Goal: Information Seeking & Learning: Understand process/instructions

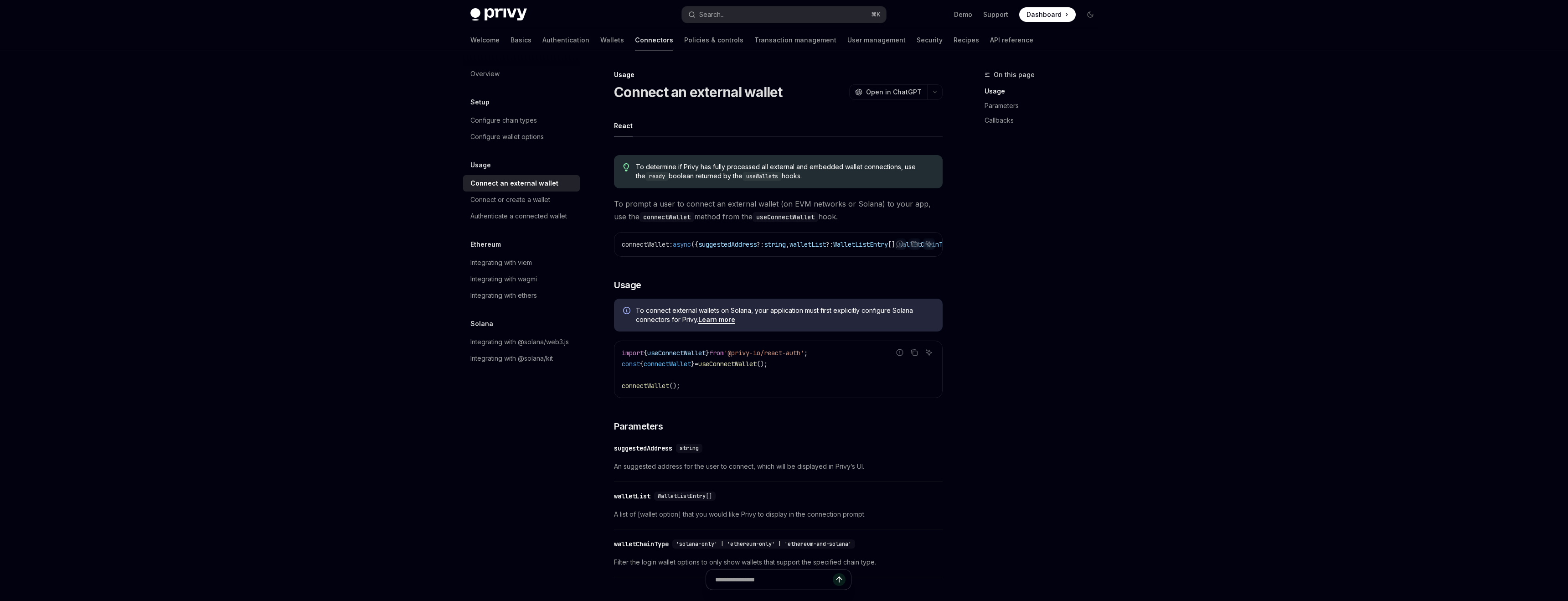
click at [191, 104] on div "Privy Docs home page Search... ⌘ K Demo Support Dashboard Dashboard Search... N…" at bounding box center [784, 499] width 1568 height 998
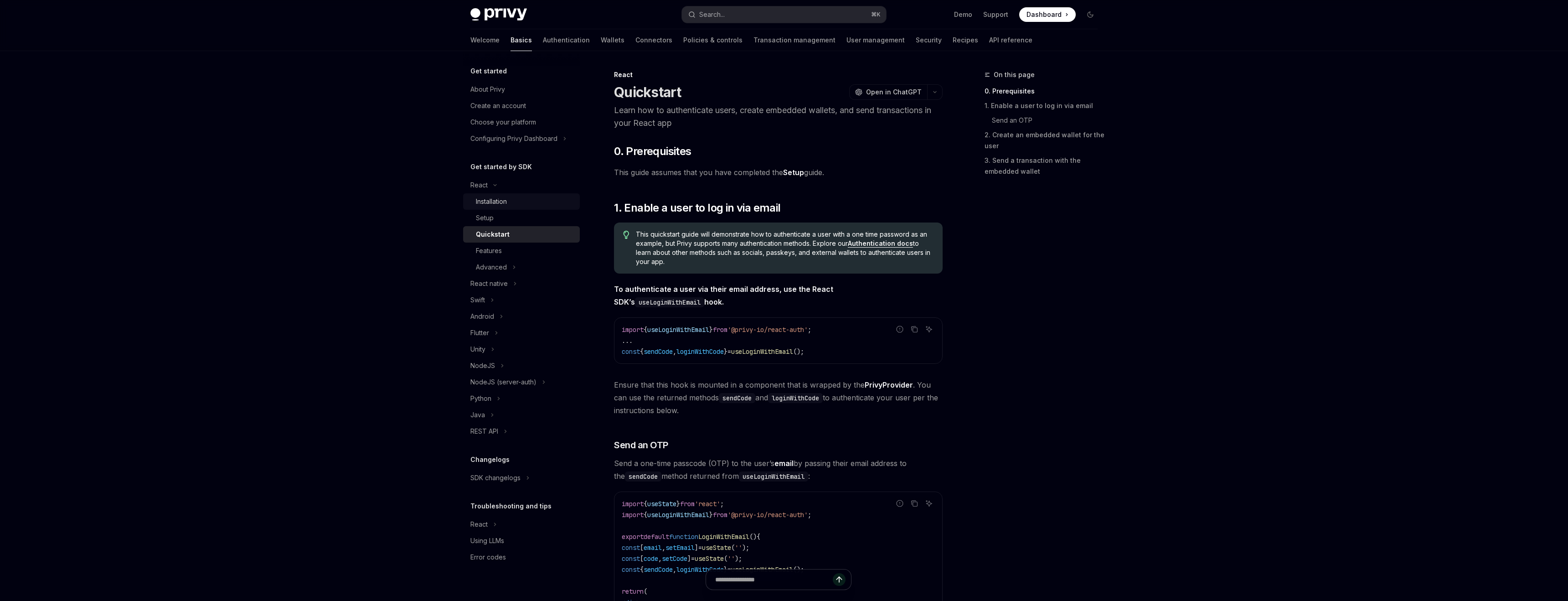
click at [496, 202] on div "Installation" at bounding box center [491, 202] width 31 height 11
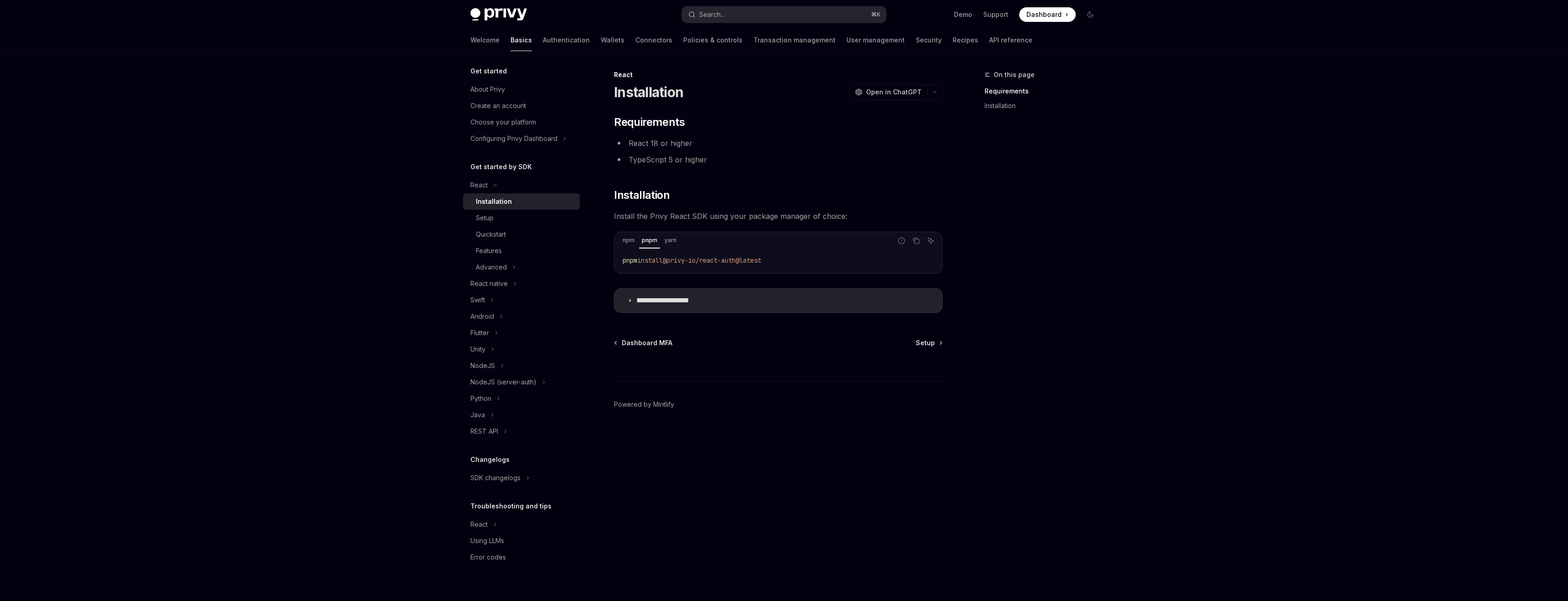
drag, startPoint x: 782, startPoint y: 261, endPoint x: 618, endPoint y: 263, distance: 164.0
click at [618, 263] on div "pnpm install @privy-io/react-auth@latest" at bounding box center [778, 260] width 326 height 24
copy span "pnpm install @privy-io/react-auth@latest"
click at [477, 217] on div "Setup" at bounding box center [485, 218] width 18 height 11
type textarea "*"
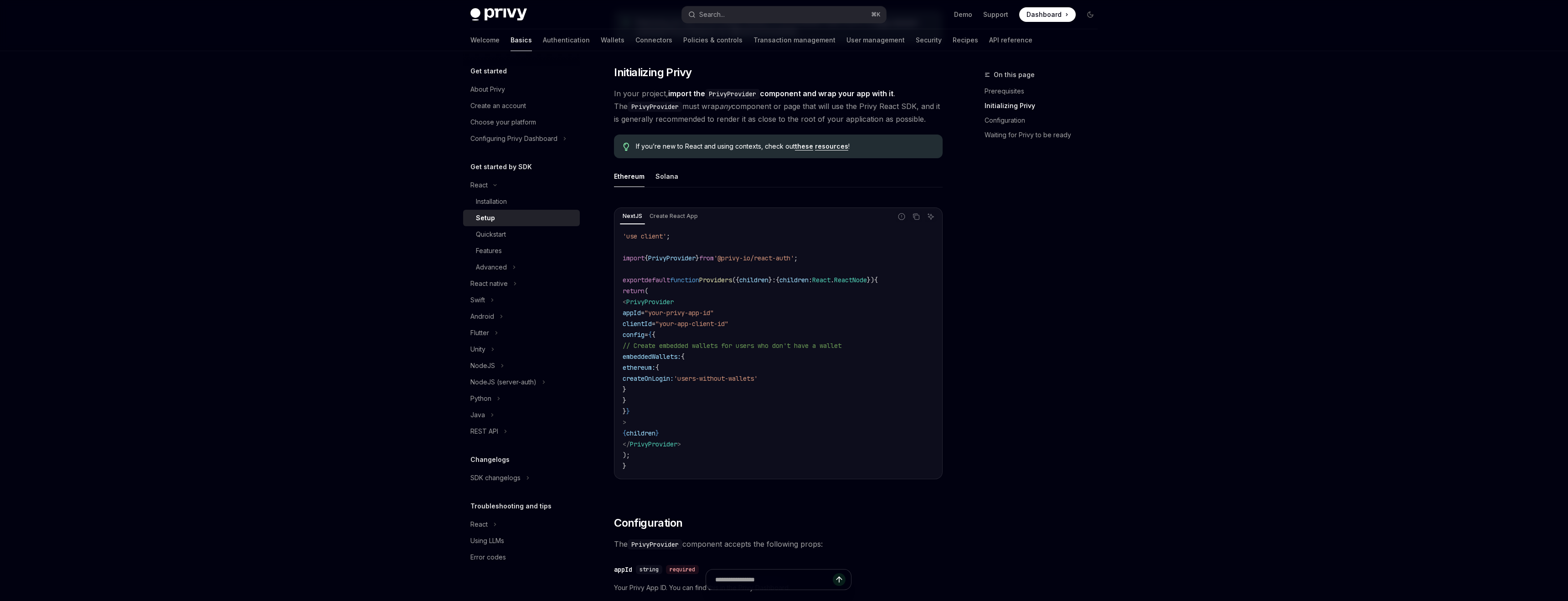
scroll to position [161, 0]
drag, startPoint x: 623, startPoint y: 256, endPoint x: 834, endPoint y: 255, distance: 211.0
click at [834, 255] on code "'use client' ; import { PrivyProvider } from '@privy-io/react-auth' ; export de…" at bounding box center [778, 350] width 311 height 241
copy span "import { PrivyProvider } from '@privy-io/react-auth' ;"
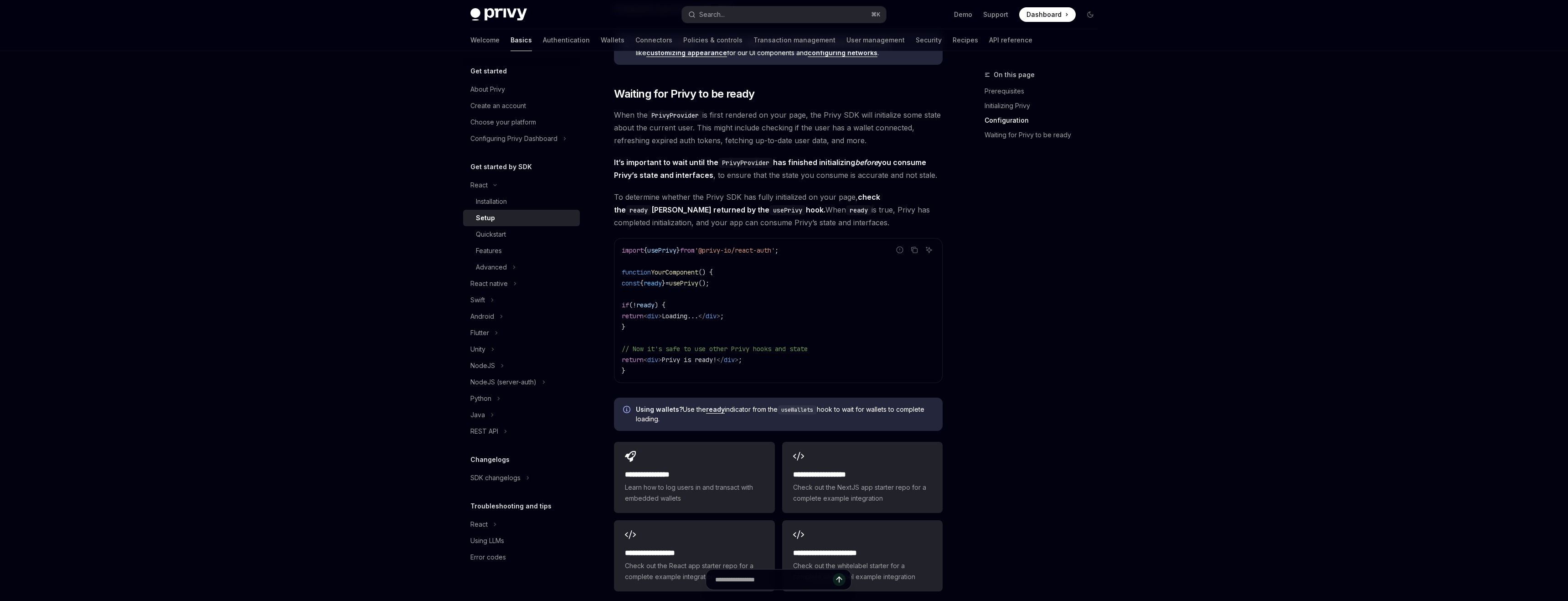
scroll to position [839, 0]
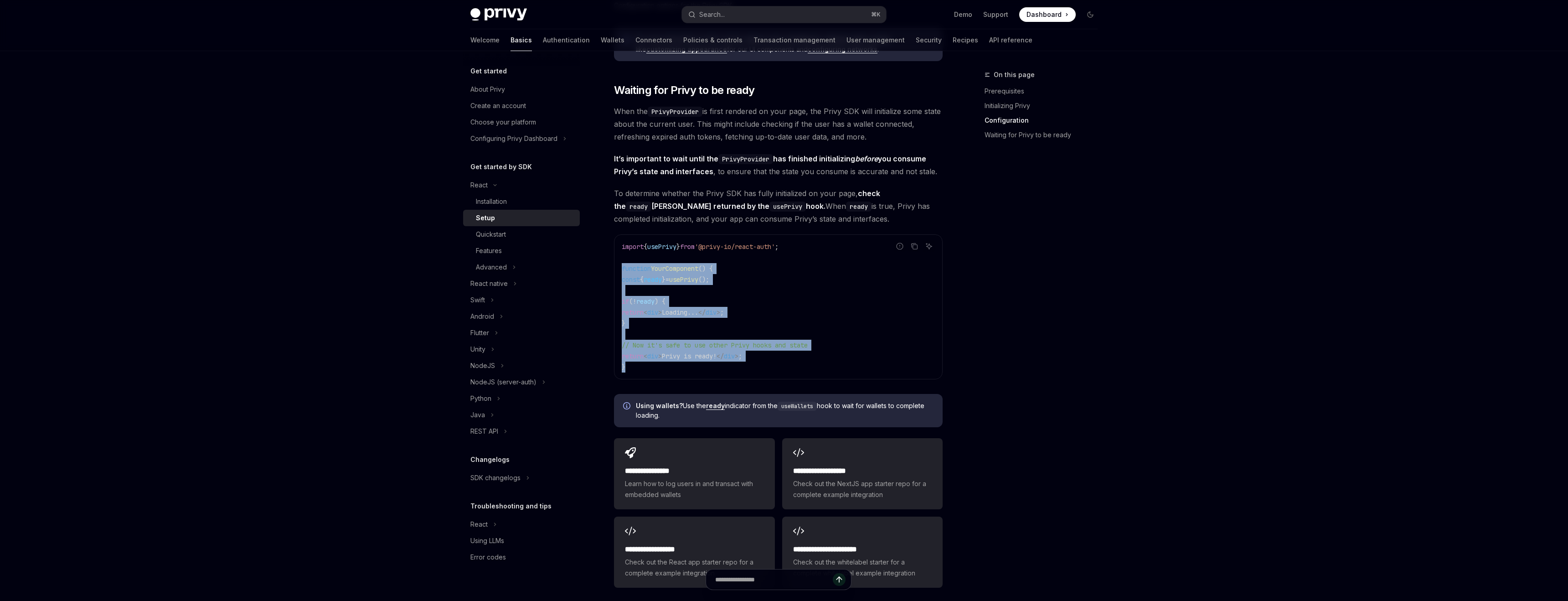
drag, startPoint x: 622, startPoint y: 267, endPoint x: 653, endPoint y: 371, distance: 108.5
click at [653, 371] on code "import { usePrivy } from '@privy-io/react-auth' ; function YourComponent () { c…" at bounding box center [778, 307] width 313 height 132
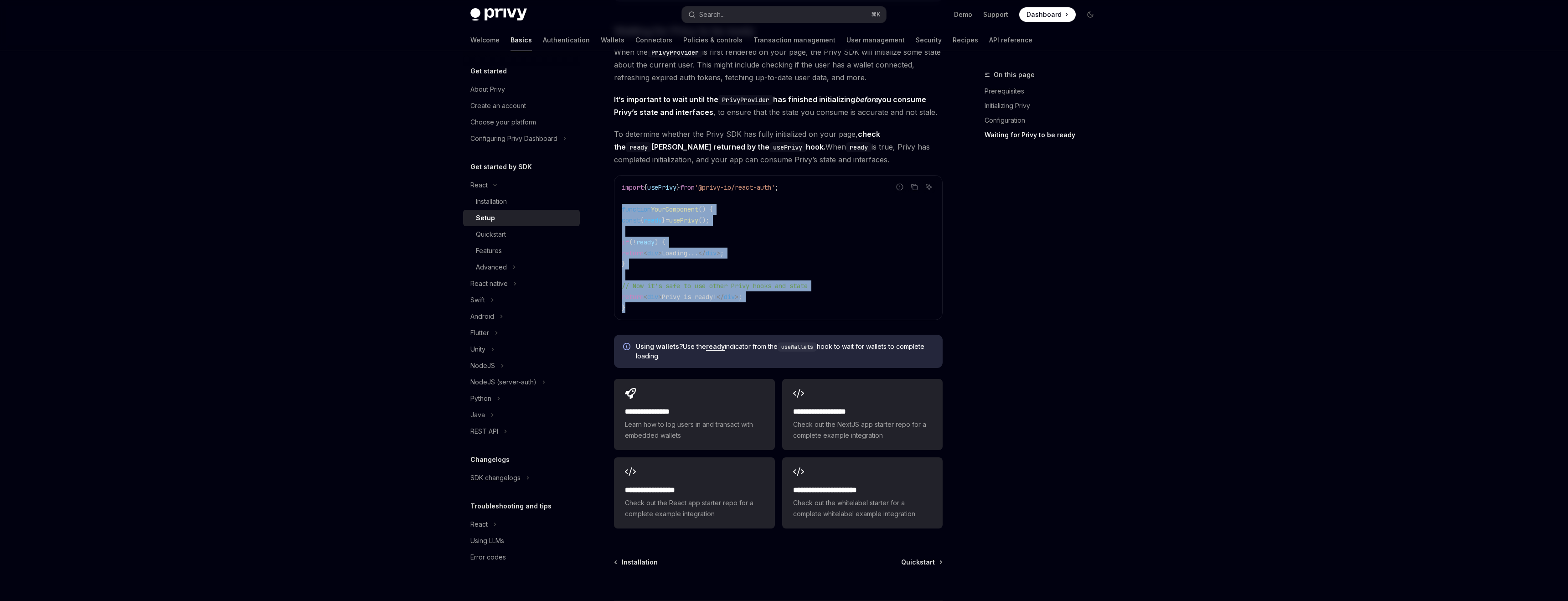
scroll to position [898, 0]
click at [630, 211] on span "function" at bounding box center [636, 209] width 29 height 8
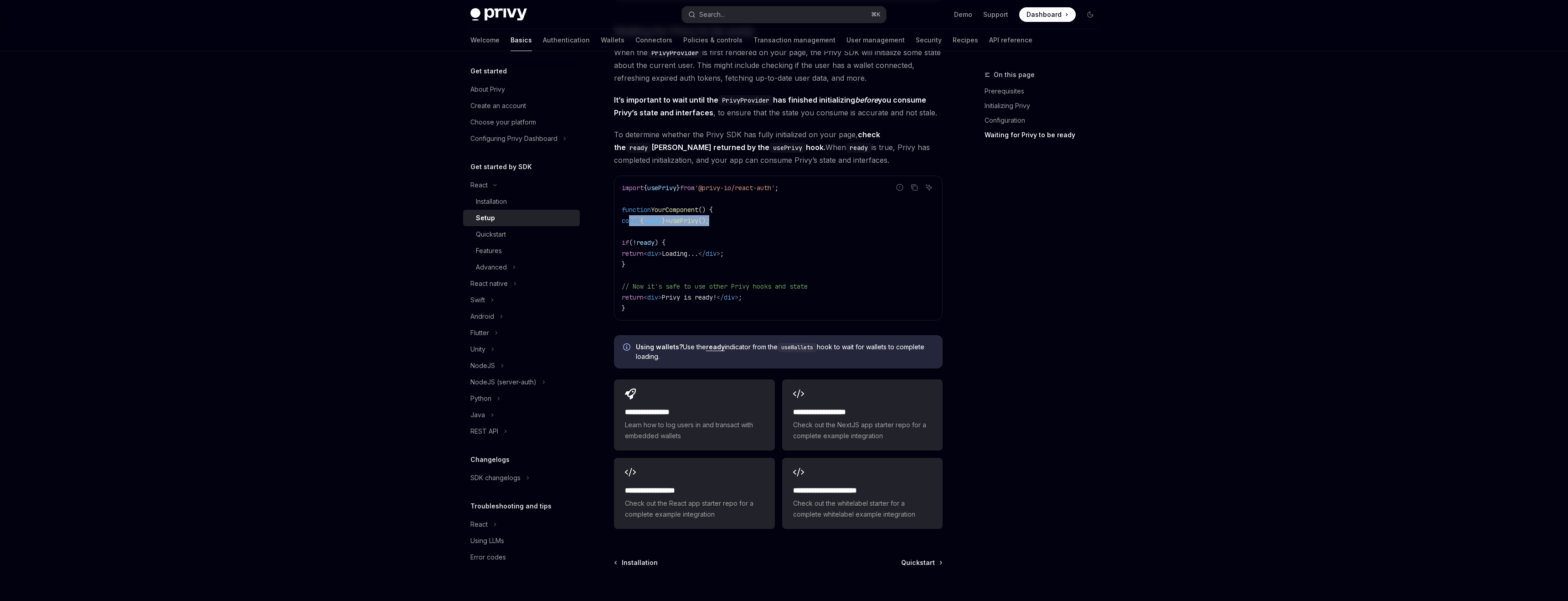
drag, startPoint x: 630, startPoint y: 220, endPoint x: 766, endPoint y: 216, distance: 136.1
click at [766, 216] on code "import { usePrivy } from '@privy-io/react-auth' ; function YourComponent () { c…" at bounding box center [778, 248] width 313 height 132
copy span "const { ready } = usePrivy ();"
drag, startPoint x: 629, startPoint y: 241, endPoint x: 652, endPoint y: 264, distance: 32.5
click at [652, 264] on code "import { usePrivy } from '@privy-io/react-auth' ; function YourComponent () { c…" at bounding box center [778, 248] width 313 height 132
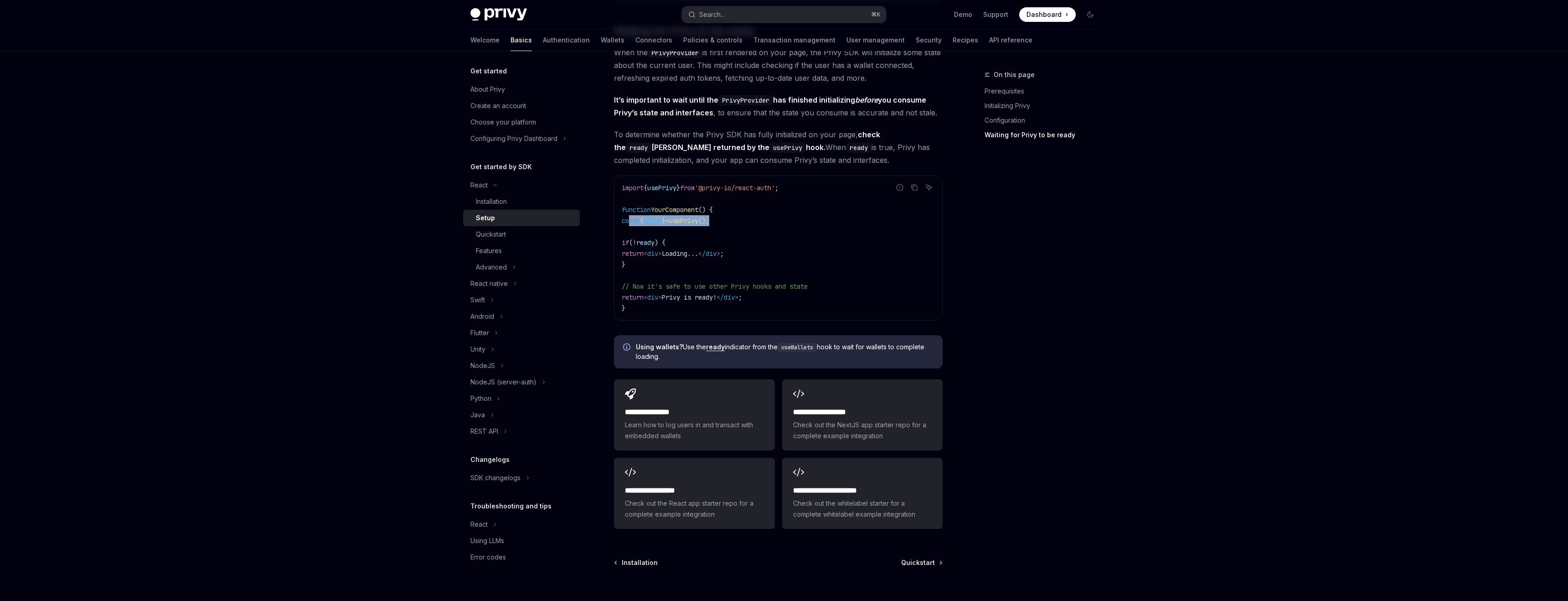
copy code "if ( ! ready ) { return < div > Loading... </ div > ; }"
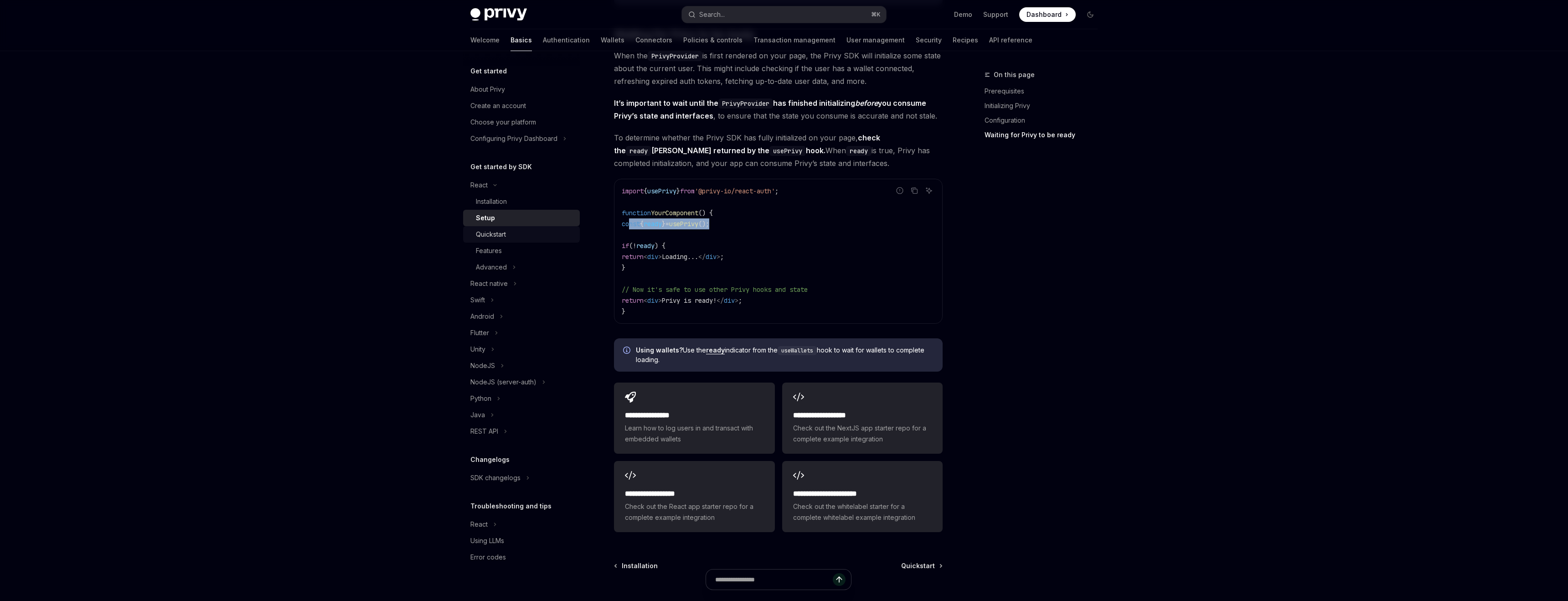
click at [505, 236] on div "Quickstart" at bounding box center [491, 234] width 30 height 11
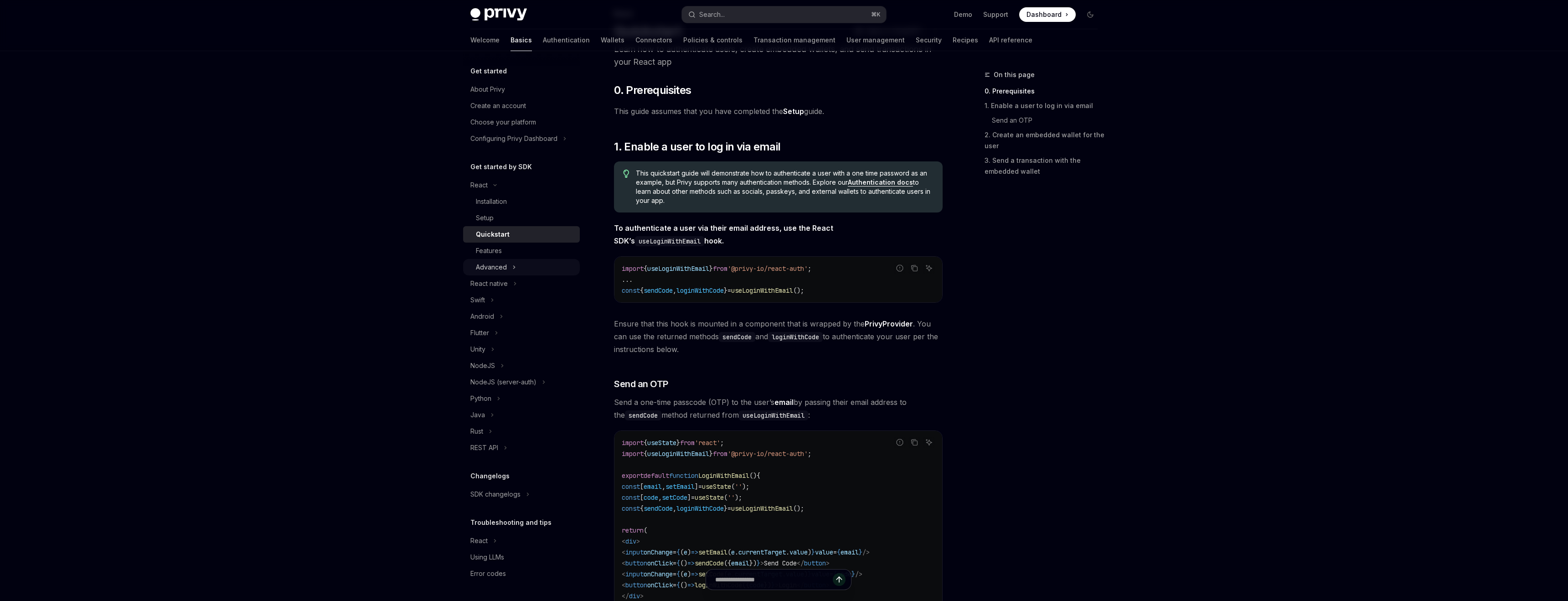
scroll to position [97, 0]
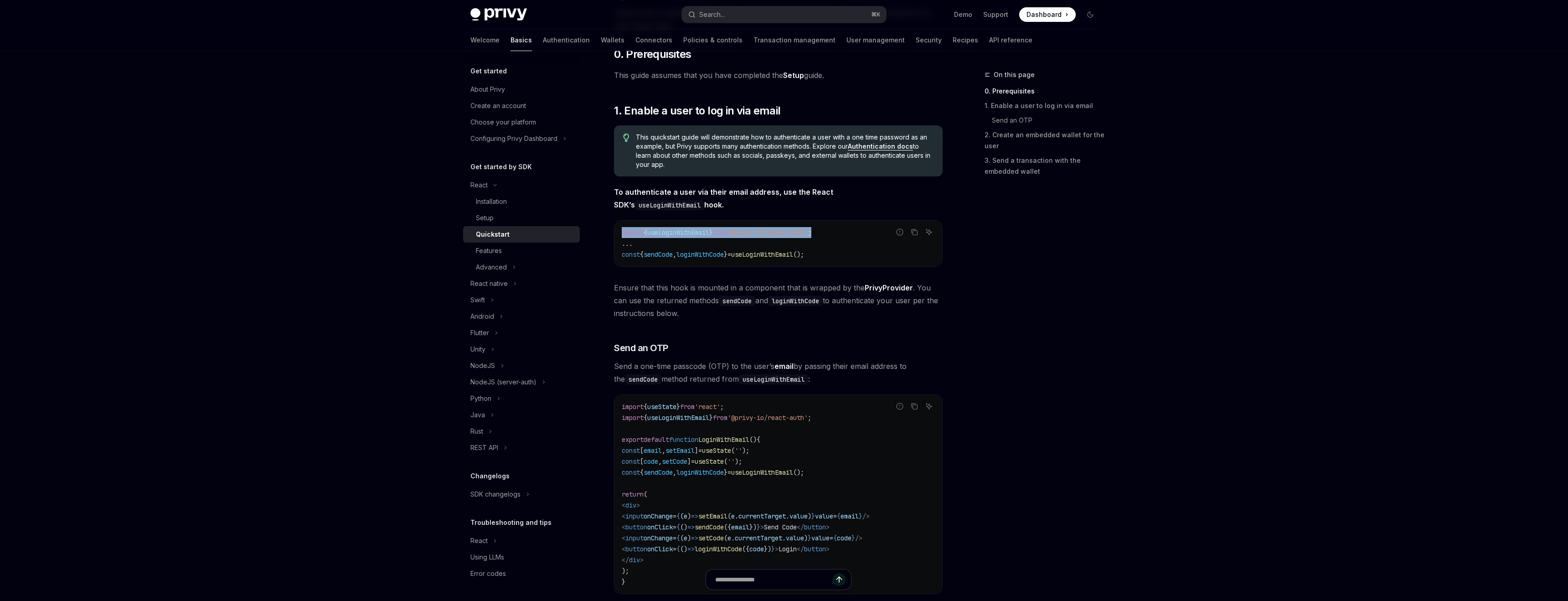
drag, startPoint x: 623, startPoint y: 233, endPoint x: 852, endPoint y: 231, distance: 229.0
click at [852, 231] on code "import { useLoginWithEmail } from '@privy-io/react-auth' ; ... const { sendCode…" at bounding box center [778, 244] width 313 height 33
copy span "import { useLoginWithEmail } from '@privy-io/react-auth' ;"
drag, startPoint x: 622, startPoint y: 255, endPoint x: 850, endPoint y: 251, distance: 228.0
click at [850, 251] on code "import { useLoginWithEmail } from '@privy-io/react-auth' ; ... const { sendCode…" at bounding box center [778, 244] width 313 height 33
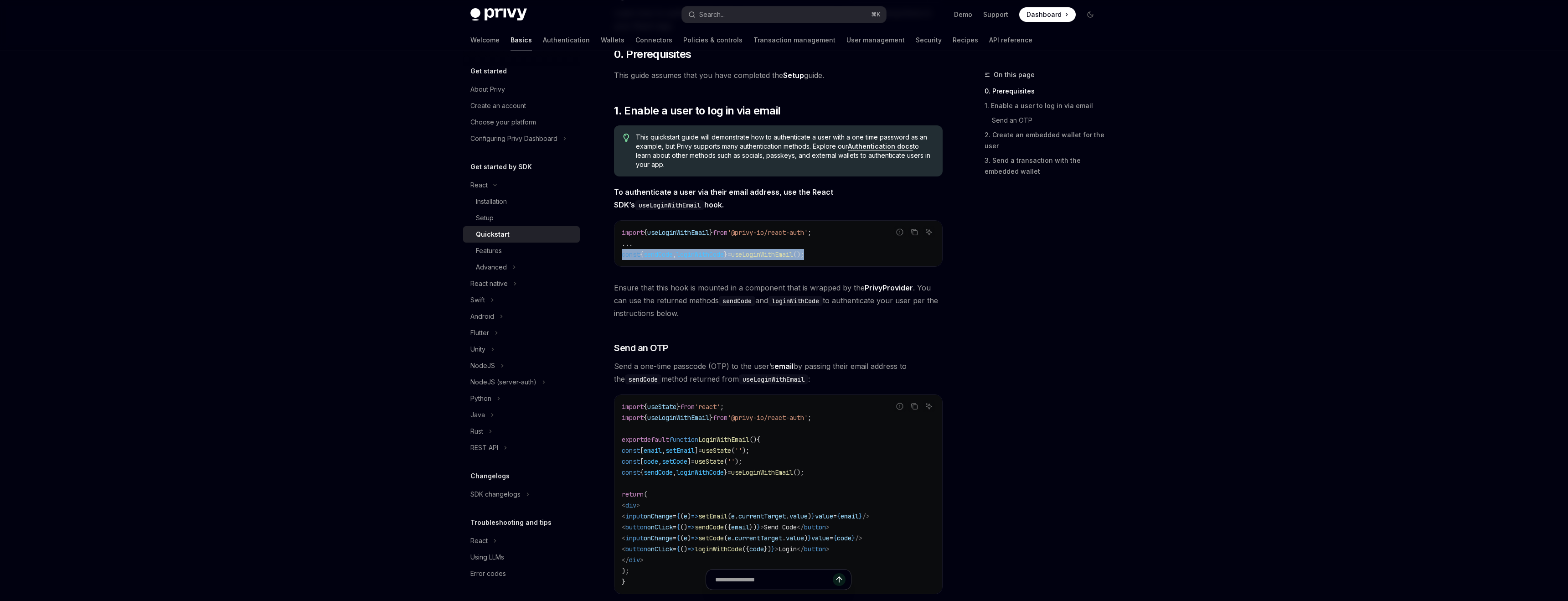
copy span "const { sendCode , loginWithCode } = useLoginWithEmail ();"
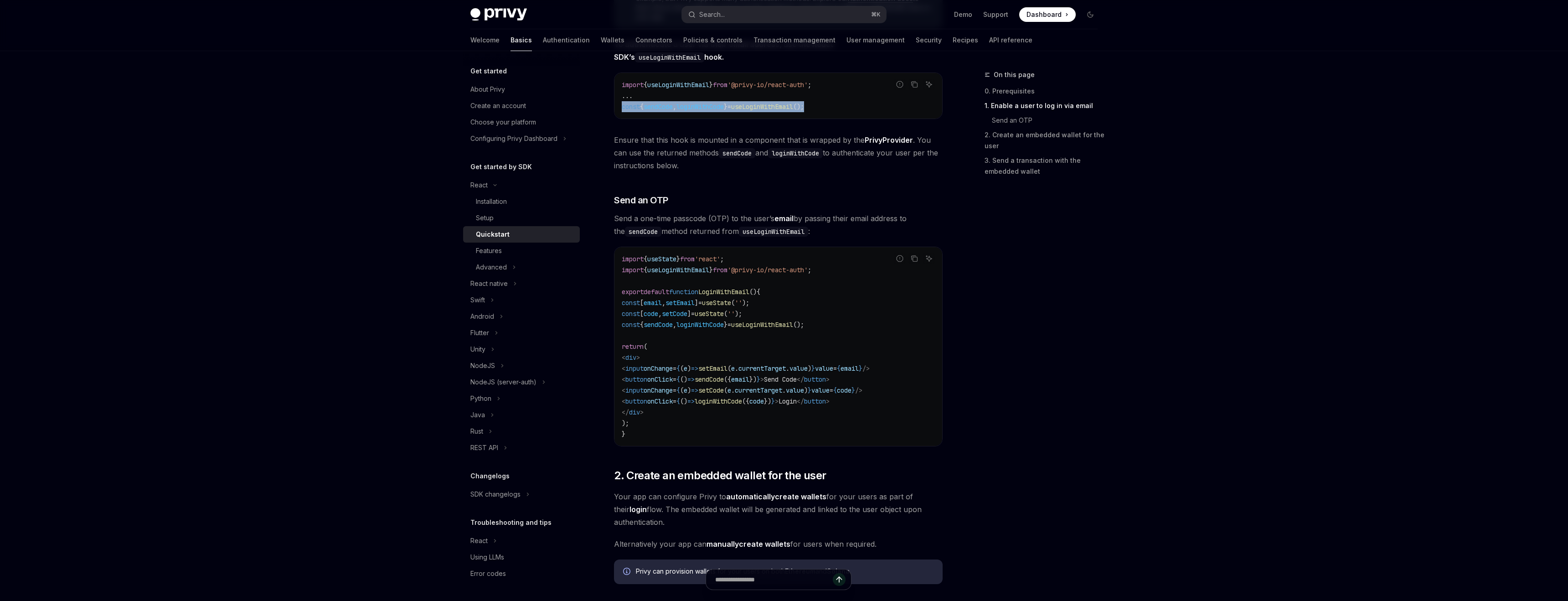
scroll to position [246, 0]
click at [914, 257] on icon "Copy the contents from the code block" at bounding box center [914, 258] width 7 height 7
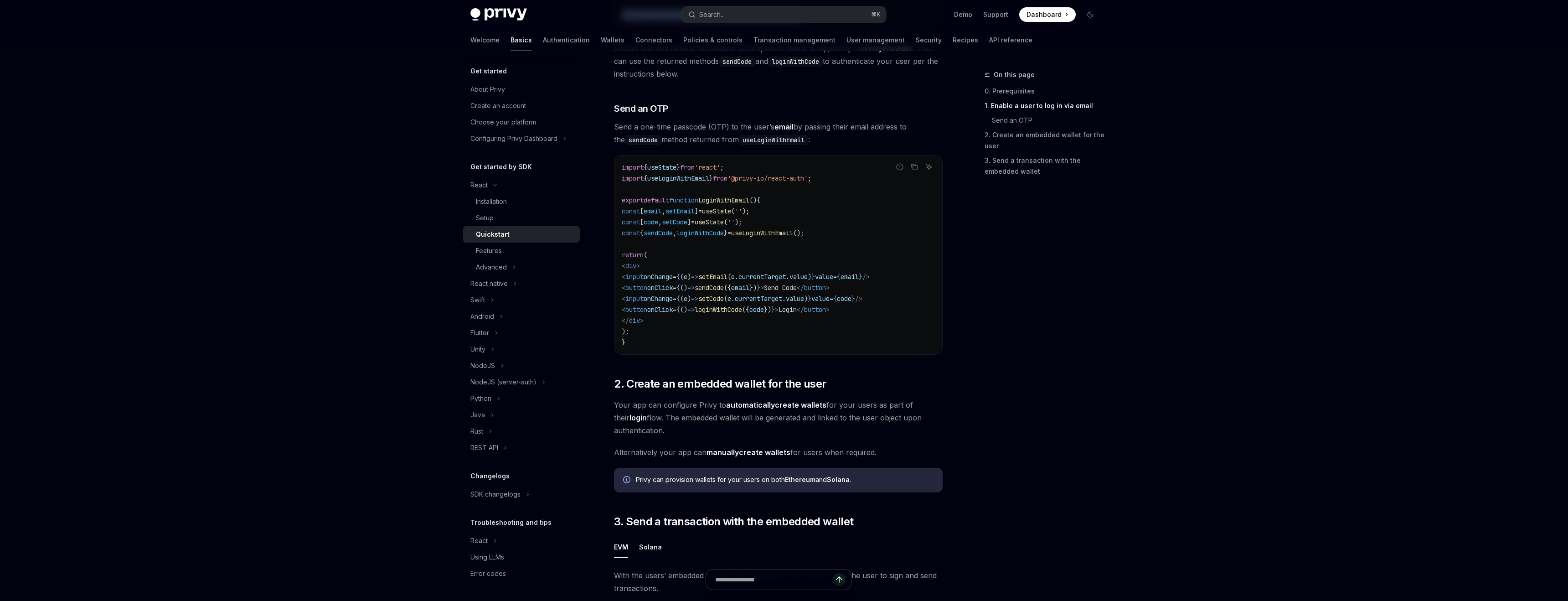
scroll to position [334, 0]
